Goal: Transaction & Acquisition: Purchase product/service

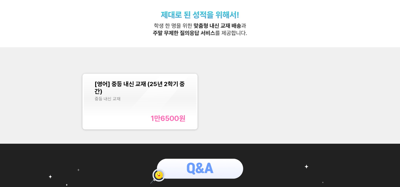
scroll to position [126, 0]
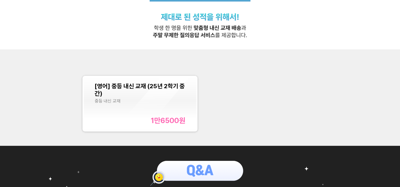
click at [136, 126] on div "[영어] 중등 내신 교재 (25년 2학기 중간) 중등 내신 교재 1만6500 원" at bounding box center [140, 104] width 113 height 54
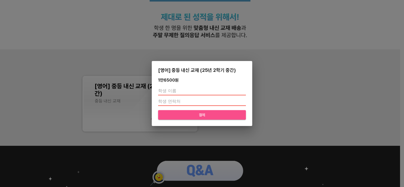
click at [192, 115] on span "결제" at bounding box center [202, 115] width 79 height 7
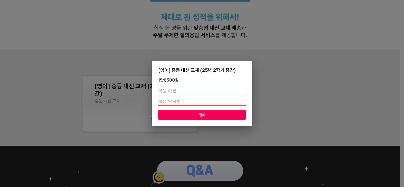
click at [231, 26] on div "[영어] 중등 내신 교재 (25년 2학기 중간) 1만6500 원 결제" at bounding box center [202, 93] width 404 height 187
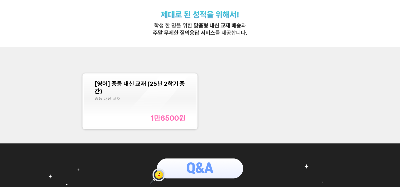
scroll to position [145, 0]
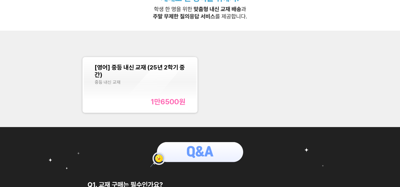
click at [181, 64] on span "[영어] 중등 내신 교재 (25년 2학기 중간)" at bounding box center [140, 71] width 90 height 15
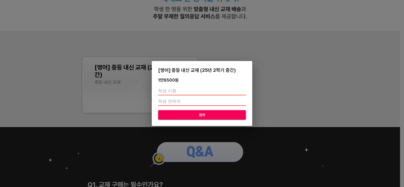
click at [281, 51] on div "[영어] 중등 내신 교재 (25년 2학기 중간) 1만6500 원 결제" at bounding box center [202, 93] width 404 height 187
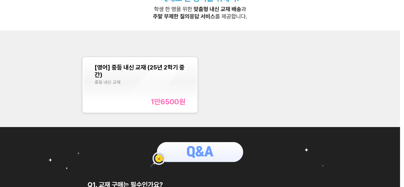
click at [281, 51] on div "원 결제" at bounding box center [202, 93] width 404 height 187
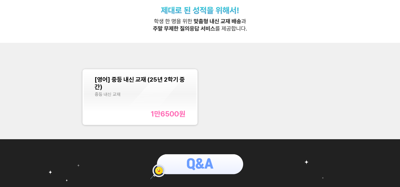
scroll to position [133, 0]
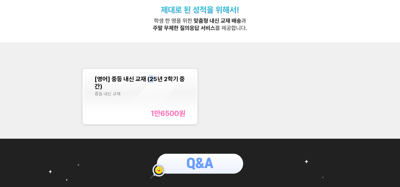
drag, startPoint x: 173, startPoint y: 78, endPoint x: 151, endPoint y: 81, distance: 22.1
click at [151, 81] on span "[영어] 중등 내신 교재 (25년 2학기 중간)" at bounding box center [140, 82] width 90 height 15
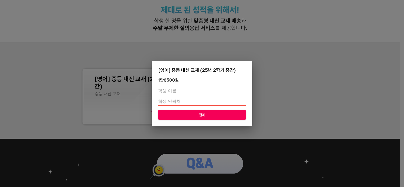
click at [208, 13] on div "[영어] 중등 내신 교재 (25년 2학기 중간) 1만6500 원 결제" at bounding box center [202, 93] width 404 height 187
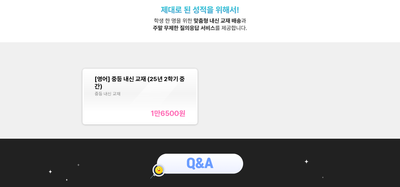
click at [169, 89] on div "[영어] 중등 내신 교재 (25년 2학기 중간)" at bounding box center [140, 82] width 91 height 15
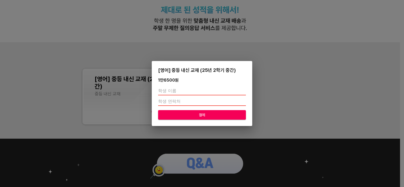
click at [193, 43] on div "[영어] 중등 내신 교재 (25년 2학기 중간) 1만6500 원 결제" at bounding box center [202, 93] width 404 height 187
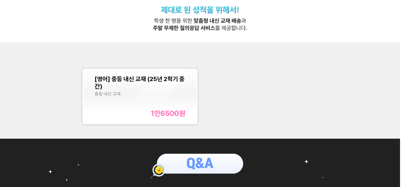
click at [193, 43] on div "원 결제" at bounding box center [202, 93] width 404 height 187
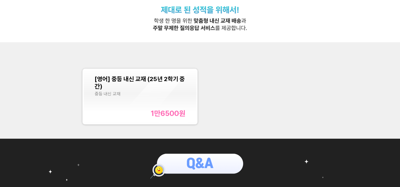
click at [133, 87] on div "[영어] 중등 내신 교재 (25년 2학기 중간)" at bounding box center [140, 82] width 91 height 15
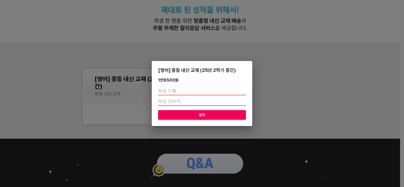
click at [143, 137] on div "[영어] 중등 내신 교재 (25년 2학기 중간) 1만6500 원 결제" at bounding box center [202, 93] width 404 height 187
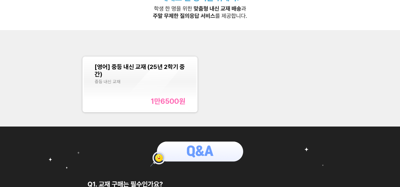
scroll to position [147, 0]
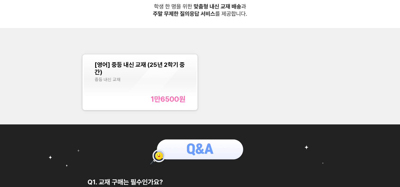
click at [175, 80] on div "중등 내신 교재" at bounding box center [140, 79] width 91 height 5
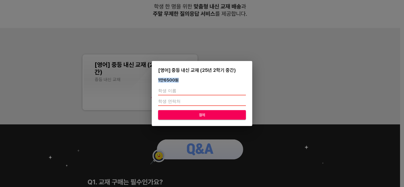
click at [175, 80] on div "1만6500 원" at bounding box center [168, 80] width 21 height 5
click at [175, 96] on div at bounding box center [202, 96] width 88 height 23
click at [177, 93] on input "text" at bounding box center [202, 91] width 88 height 8
type input "w"
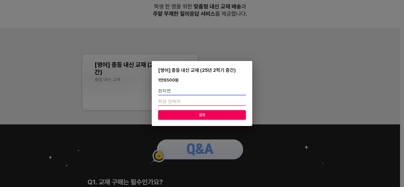
type input "전지연"
type input "01090248013"
click at [255, 46] on div "[영어] 중등 내신 교재 (25년 2학기 중간) 1만6500 원 전지연 01090248013 결제" at bounding box center [202, 93] width 404 height 187
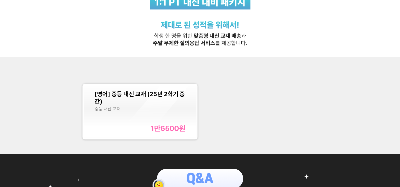
scroll to position [117, 0]
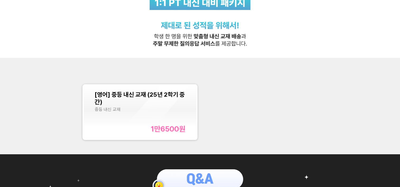
click at [157, 109] on div "중등 내신 교재" at bounding box center [140, 109] width 91 height 5
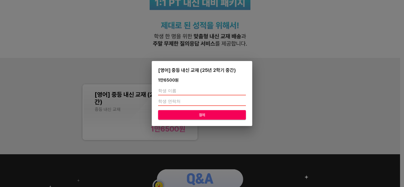
click at [193, 92] on input "text" at bounding box center [202, 91] width 88 height 8
type input "w"
type input "전지연"
type input "01090248013"
